Goal: Find specific page/section: Find specific page/section

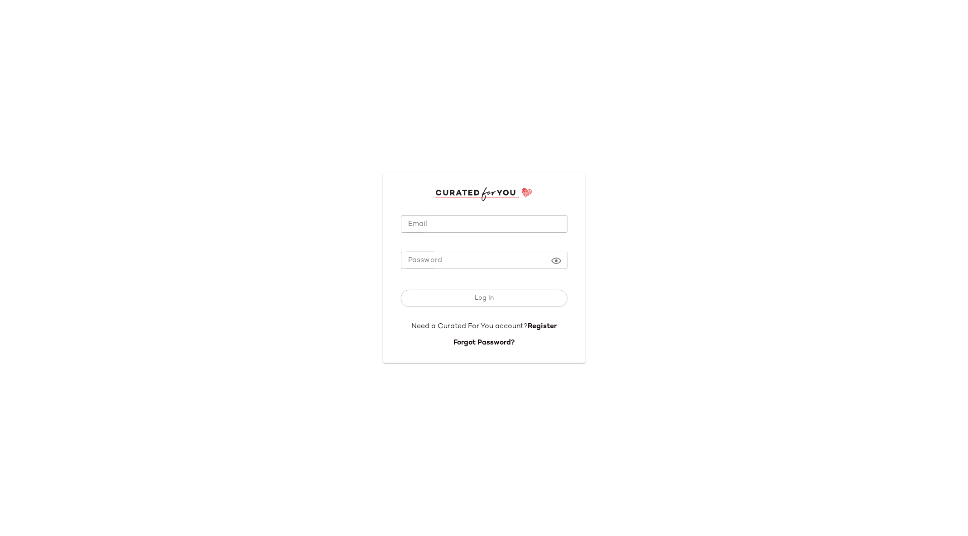
type input "**********"
click at [489, 223] on input "**********" at bounding box center [484, 225] width 167 height 18
click at [497, 295] on button "Log In" at bounding box center [484, 298] width 167 height 17
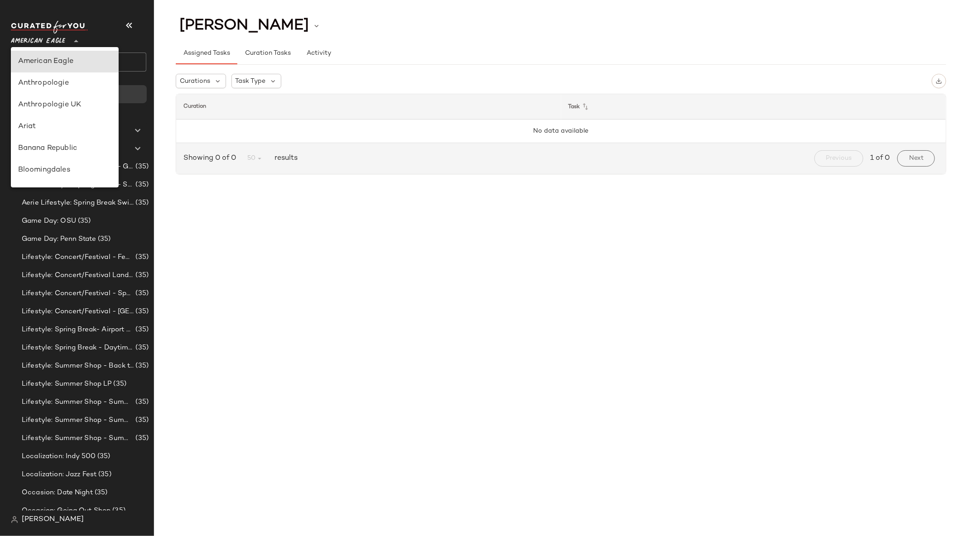
click at [54, 41] on span "American Eagle" at bounding box center [38, 39] width 54 height 16
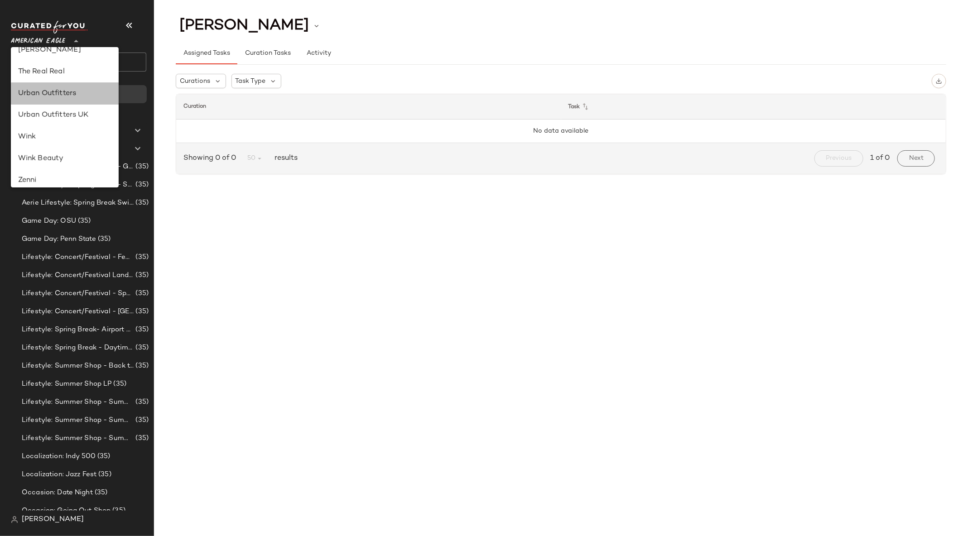
click at [80, 98] on div "Urban Outfitters" at bounding box center [64, 93] width 93 height 11
type input "**"
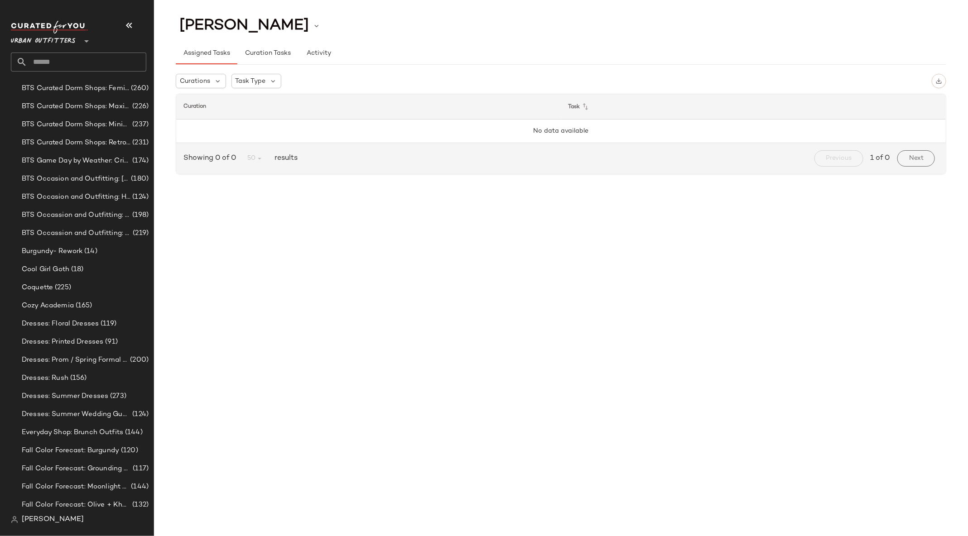
scroll to position [973, 0]
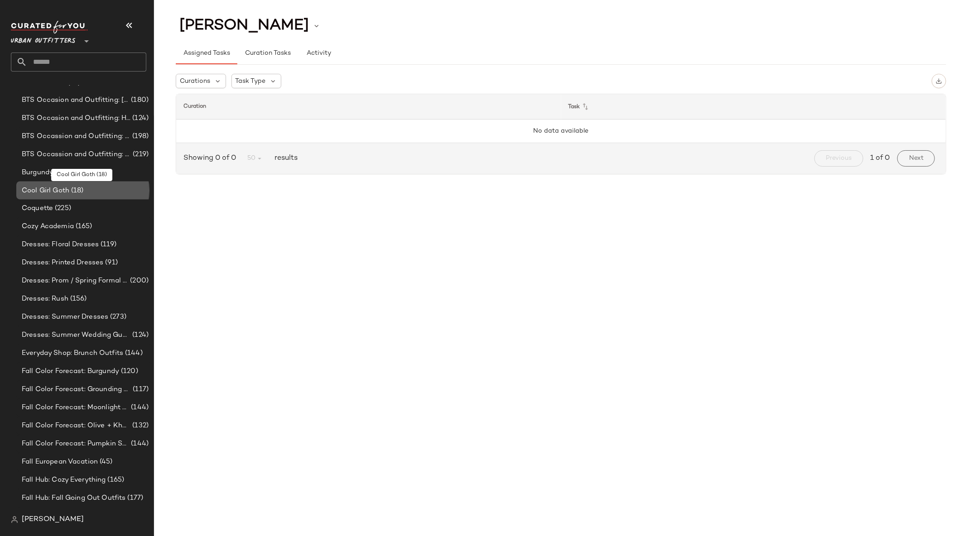
click at [107, 188] on div "Cool Girl Goth (18)" at bounding box center [84, 191] width 130 height 10
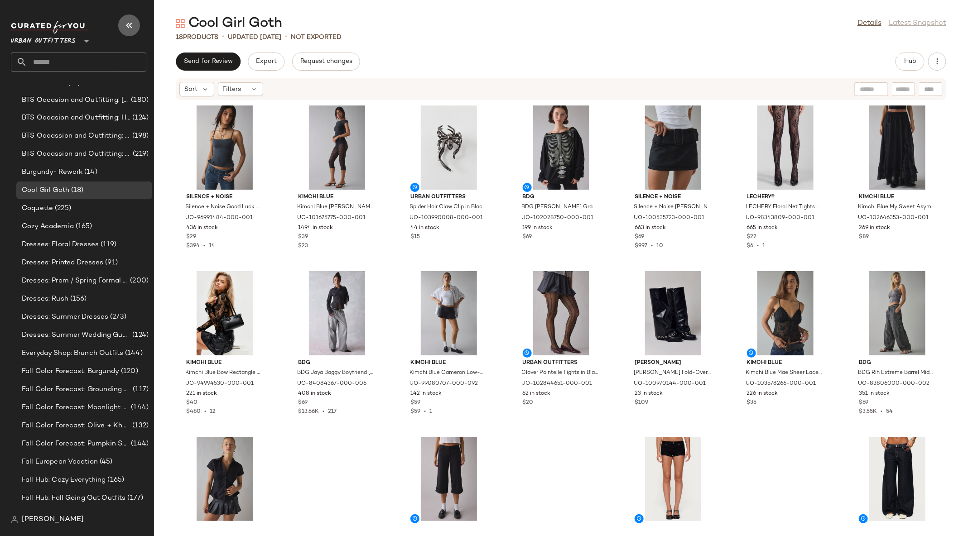
click at [132, 22] on icon "button" at bounding box center [129, 25] width 11 height 11
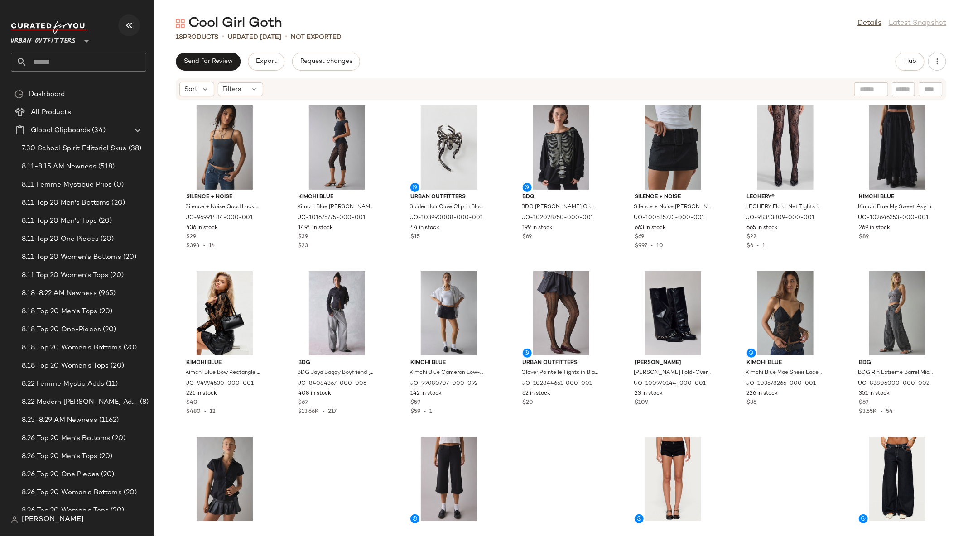
click at [127, 28] on icon "button" at bounding box center [129, 25] width 11 height 11
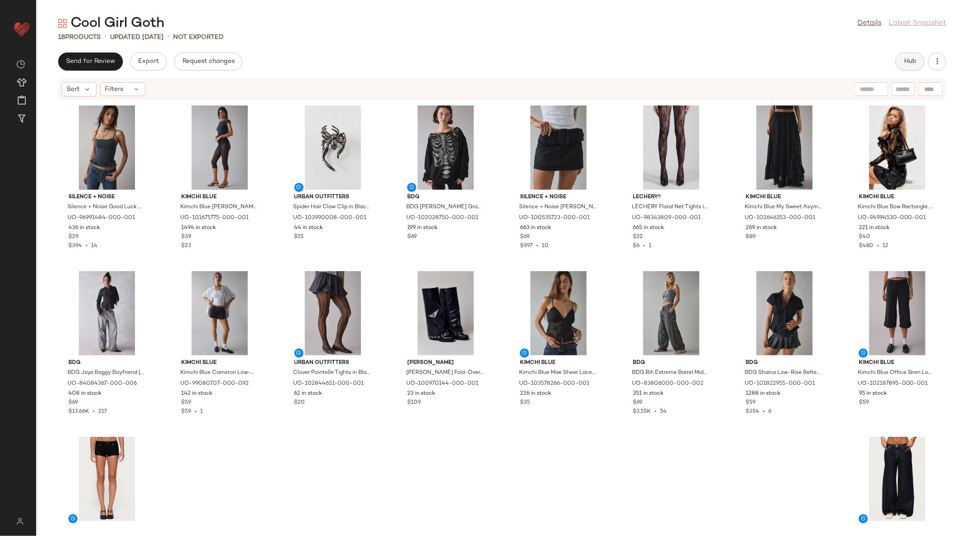
click at [899, 58] on button "Hub" at bounding box center [910, 62] width 29 height 18
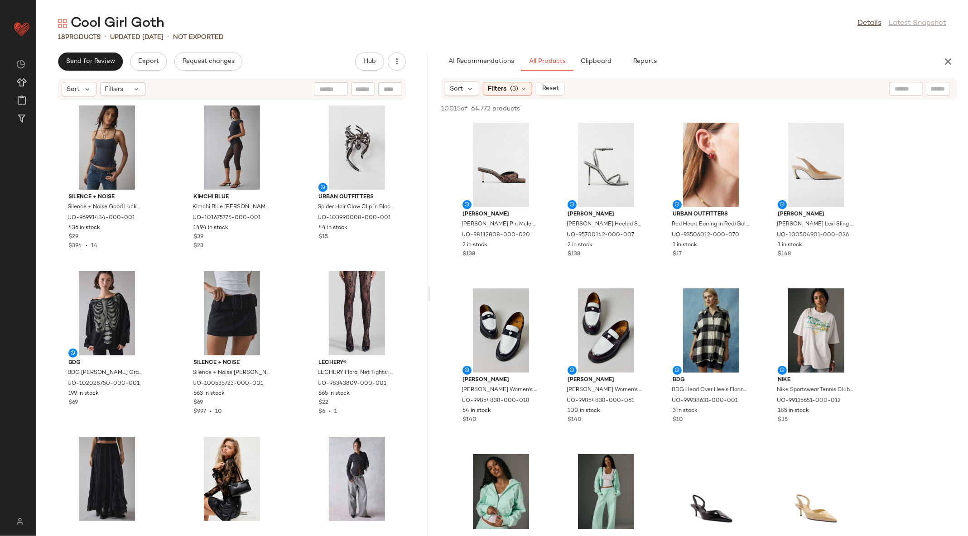
drag, startPoint x: 502, startPoint y: 292, endPoint x: 430, endPoint y: 293, distance: 71.6
click at [430, 293] on div "Cool Girl Goth Details Latest Snapshot 18 Products • updated [DATE] • Not Expor…" at bounding box center [502, 275] width 932 height 522
click at [607, 55] on button "Clipboard" at bounding box center [596, 62] width 45 height 18
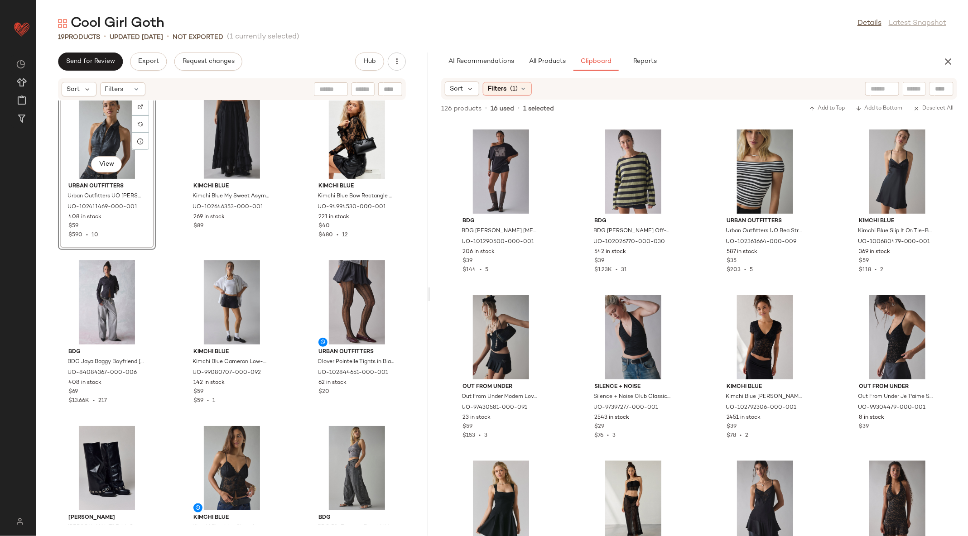
scroll to position [349, 0]
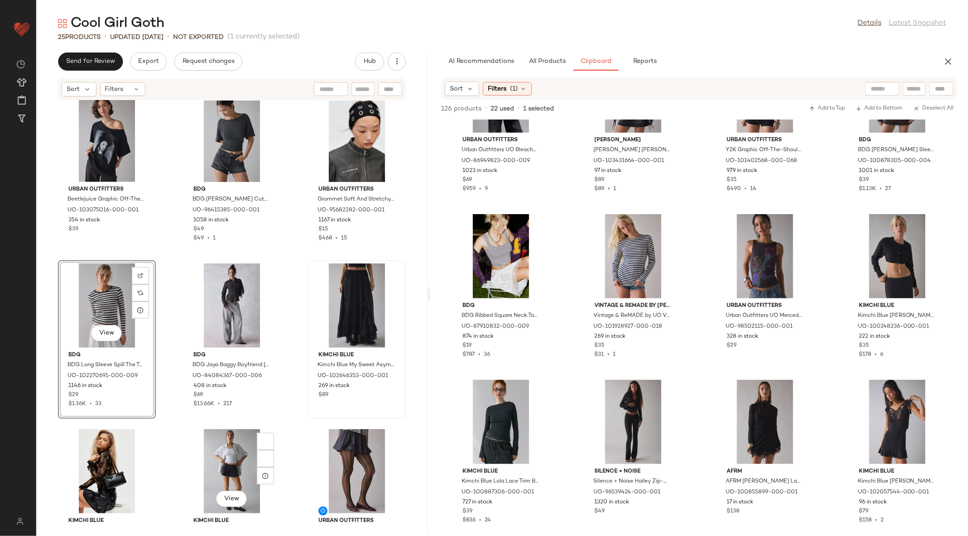
scroll to position [519, 0]
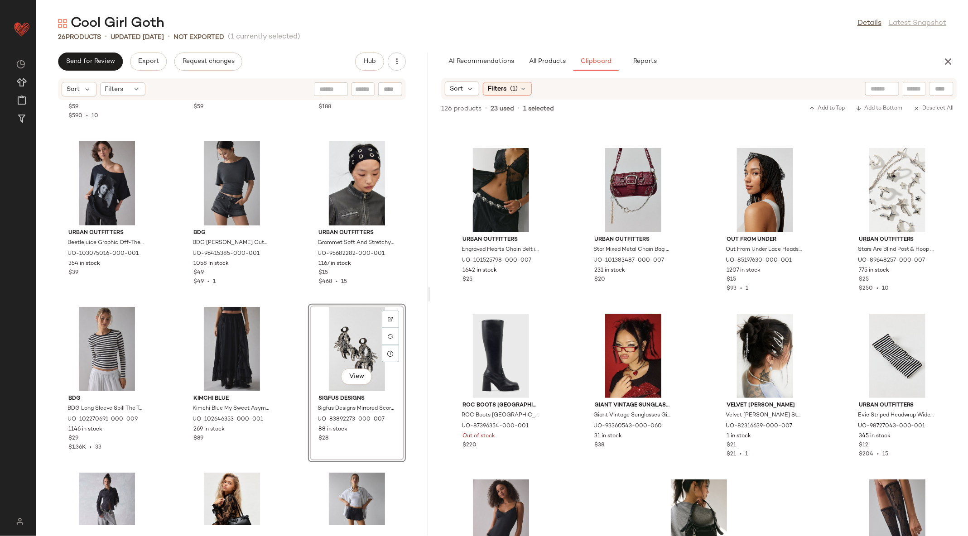
scroll to position [430, 0]
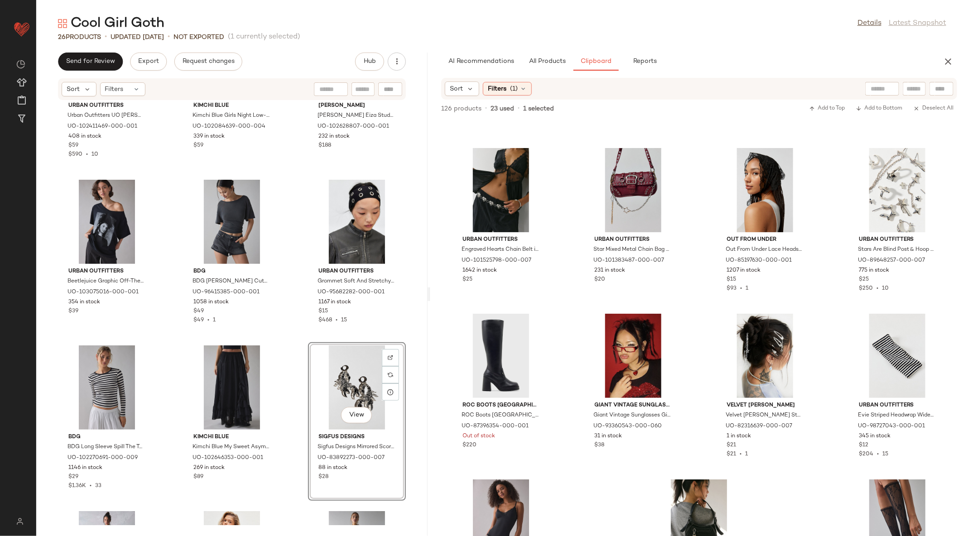
click at [289, 332] on div "Urban Outfitters Urban Outfitters UO [PERSON_NAME] Coated Open-Back Cropped Ves…" at bounding box center [231, 313] width 391 height 425
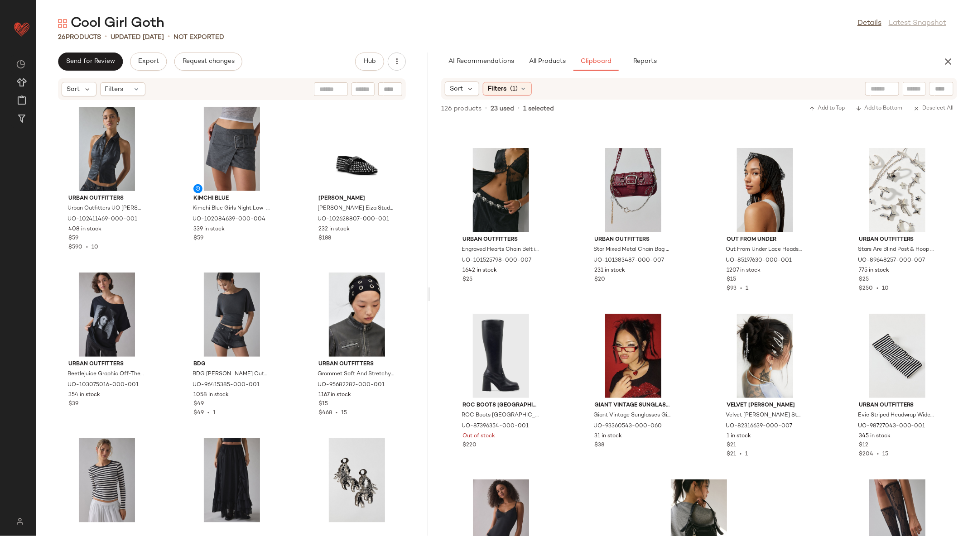
scroll to position [337, 0]
